Goal: Task Accomplishment & Management: Use online tool/utility

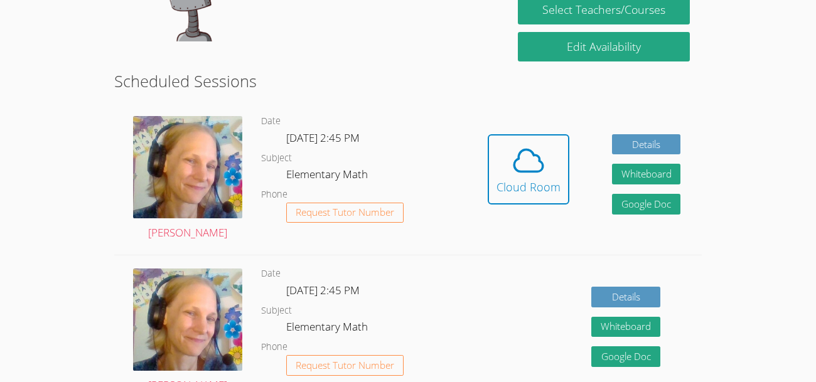
scroll to position [294, 0]
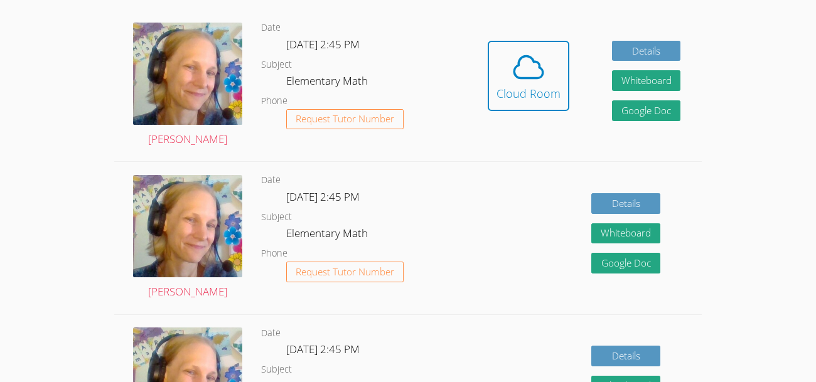
scroll to position [383, 0]
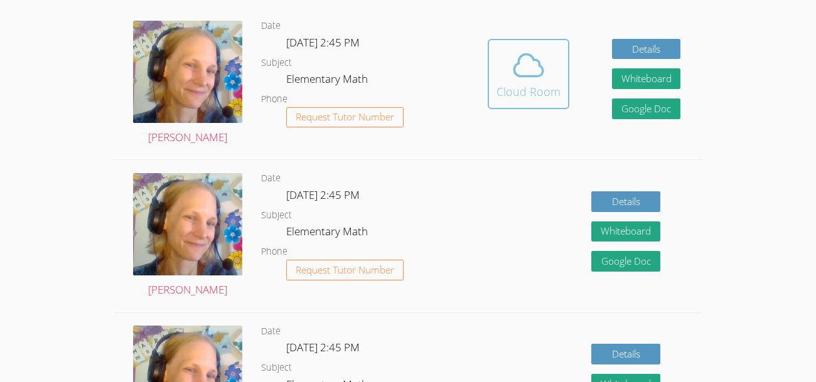
click at [540, 73] on icon at bounding box center [529, 66] width 29 height 22
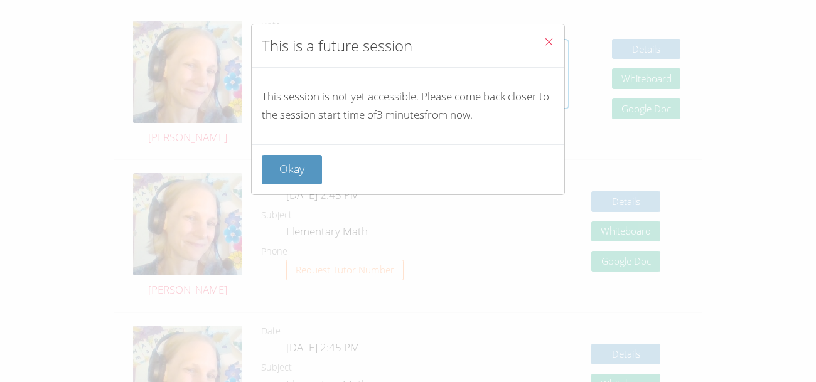
click at [547, 38] on icon "Close" at bounding box center [549, 41] width 11 height 11
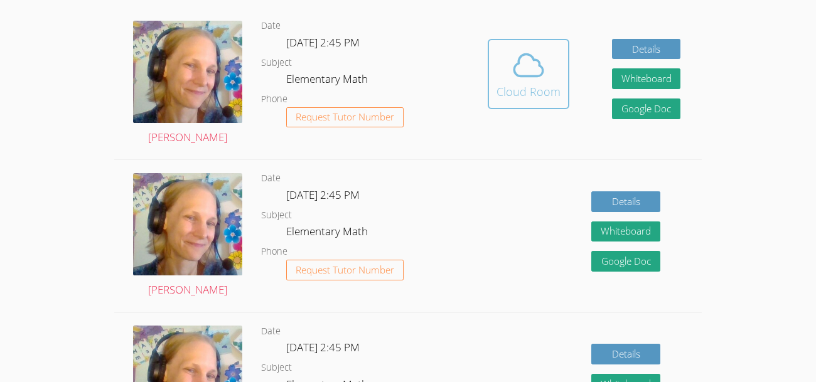
click at [542, 70] on icon at bounding box center [529, 66] width 29 height 22
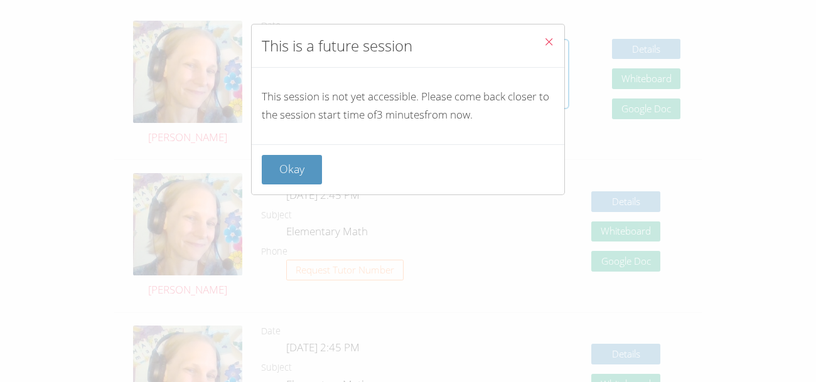
click at [551, 38] on icon "Close" at bounding box center [549, 41] width 11 height 11
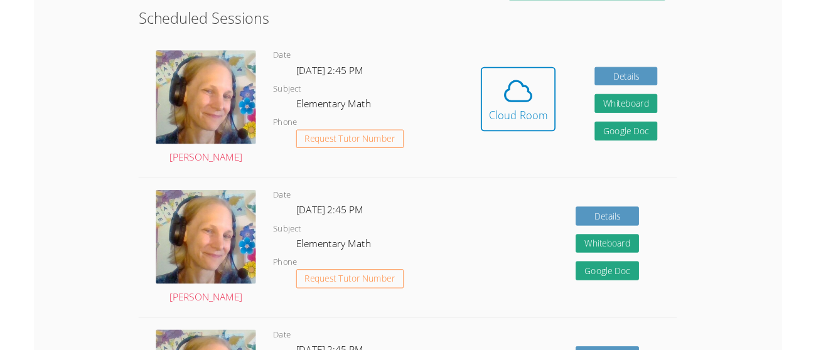
scroll to position [349, 0]
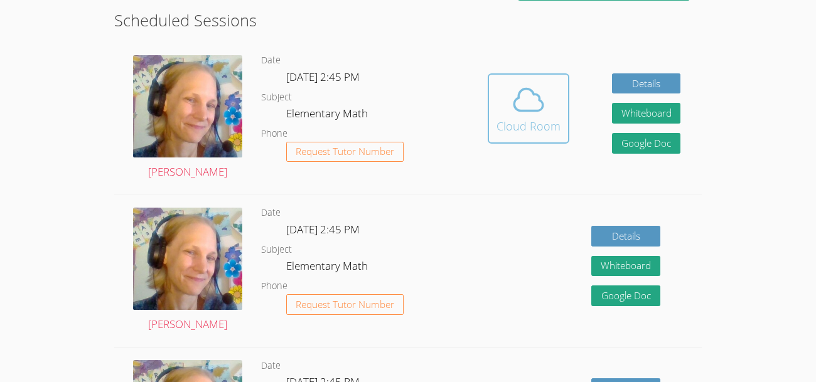
click at [545, 117] on div "Cloud Room" at bounding box center [529, 126] width 64 height 18
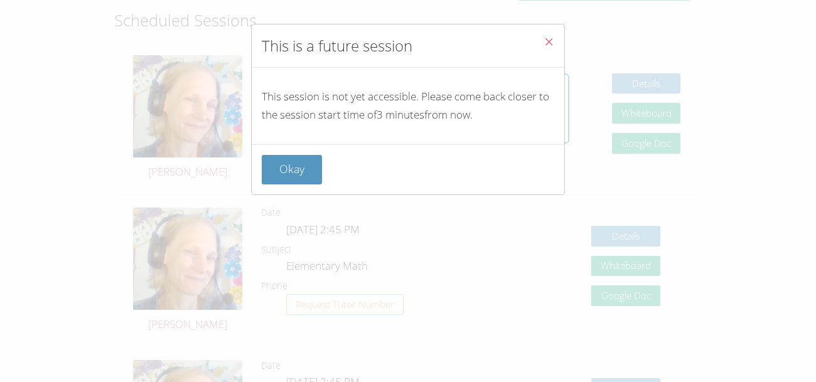
click at [543, 33] on button "Close" at bounding box center [549, 43] width 31 height 38
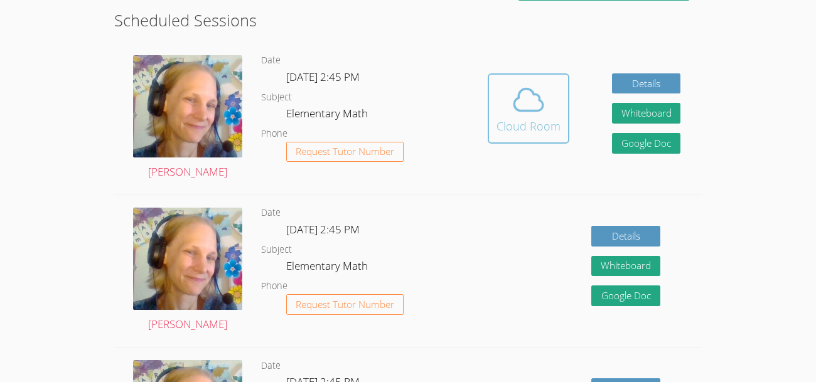
click at [538, 120] on div "Cloud Room" at bounding box center [529, 126] width 64 height 18
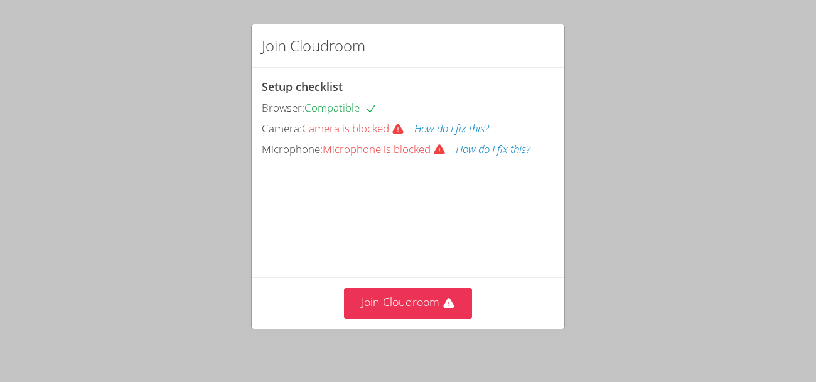
click at [19, 107] on div "Join Cloudroom Setup checklist Browser: Compatible Camera: Camera is blocked Ho…" at bounding box center [408, 191] width 816 height 382
click at [454, 124] on button "How do I fix this?" at bounding box center [451, 129] width 75 height 18
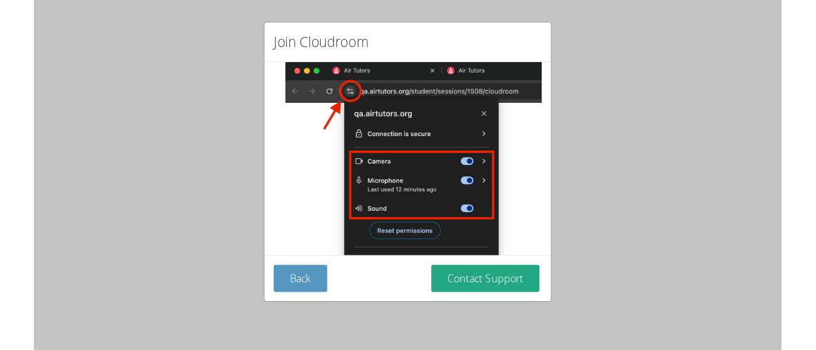
scroll to position [224, 0]
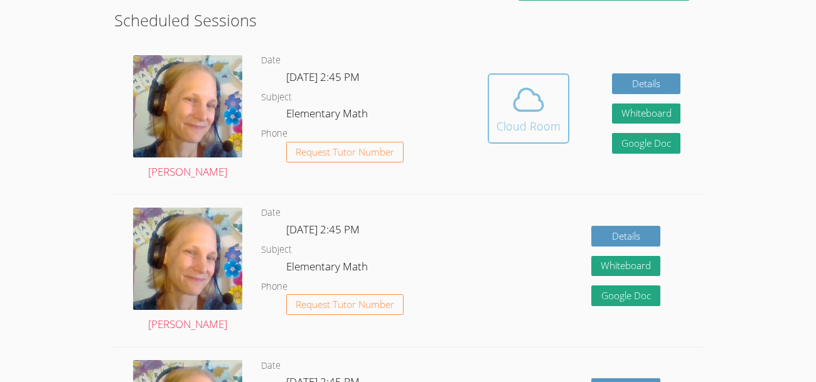
scroll to position [305, 0]
click at [537, 107] on icon at bounding box center [528, 99] width 35 height 35
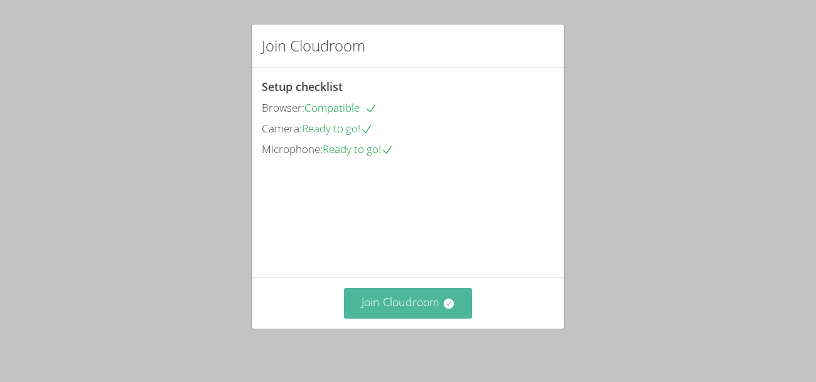
click at [428, 310] on button "Join Cloudroom" at bounding box center [408, 303] width 129 height 31
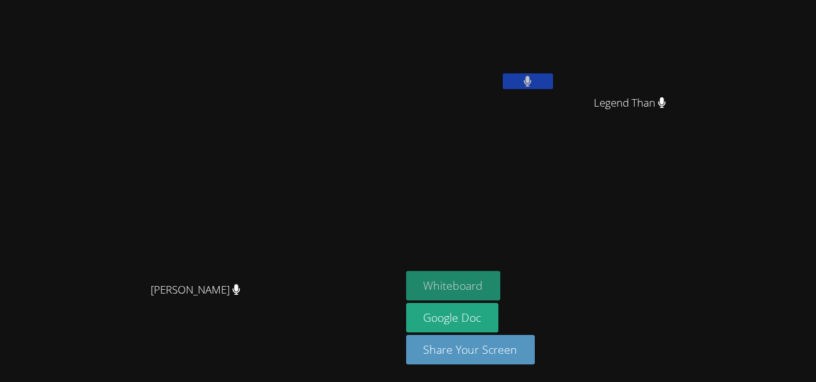
click at [501, 278] on button "Whiteboard" at bounding box center [453, 286] width 95 height 30
click at [501, 283] on button "Whiteboard" at bounding box center [453, 286] width 95 height 30
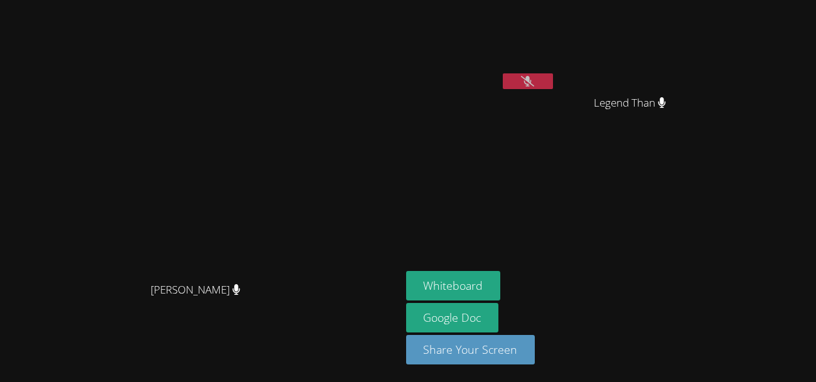
click at [553, 78] on button at bounding box center [528, 81] width 50 height 16
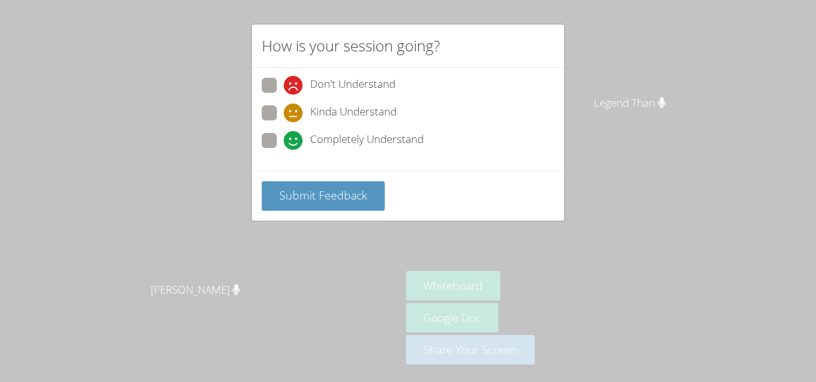
click at [284, 150] on span at bounding box center [284, 150] width 0 height 0
click at [284, 138] on input "Completely Understand" at bounding box center [289, 138] width 11 height 11
radio input "true"
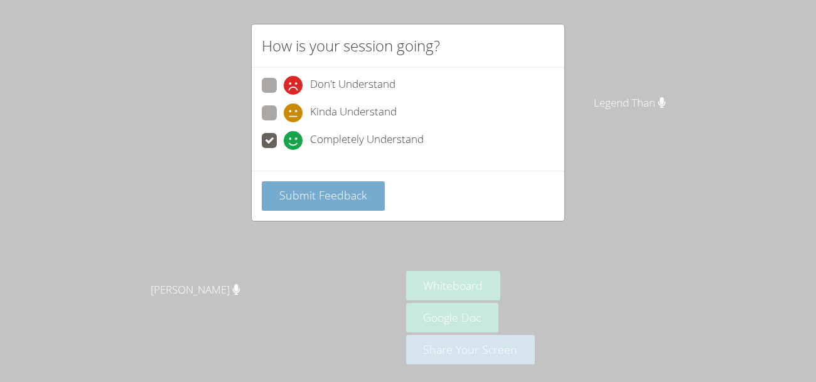
click at [342, 207] on button "Submit Feedback" at bounding box center [323, 196] width 123 height 30
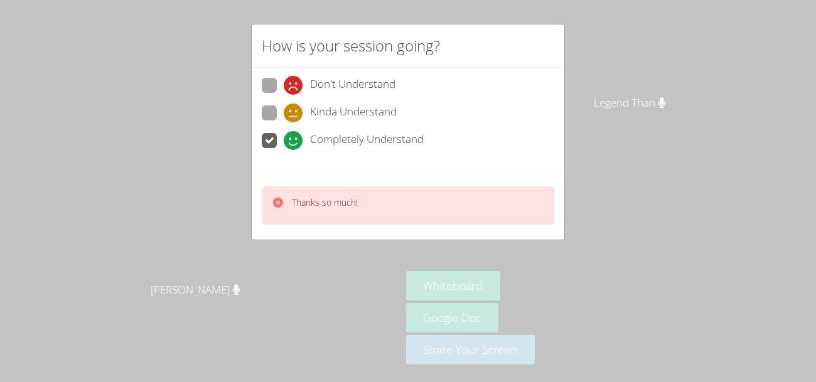
click at [389, 266] on div "How is your session going? Don't Understand Kinda Understand Completely Underst…" at bounding box center [408, 191] width 816 height 382
click at [501, 281] on div "How is your session going? Don't Understand Kinda Understand Completely Underst…" at bounding box center [408, 191] width 816 height 382
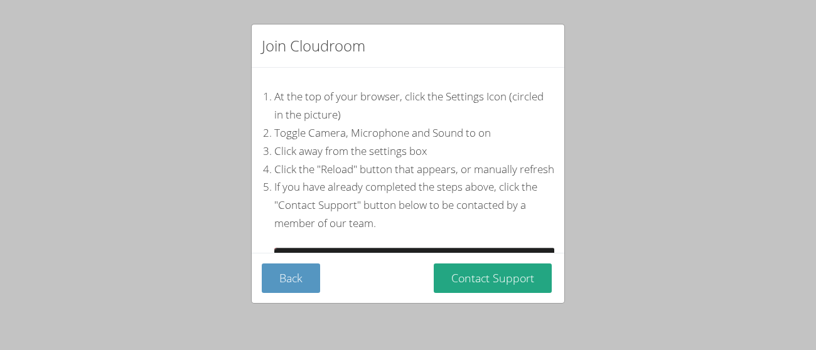
scroll to position [224, 0]
